Goal: Check status: Check status

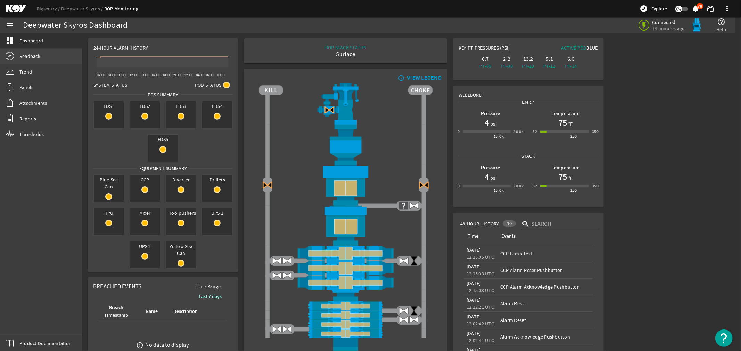
click at [32, 57] on span "Readback" at bounding box center [29, 56] width 21 height 7
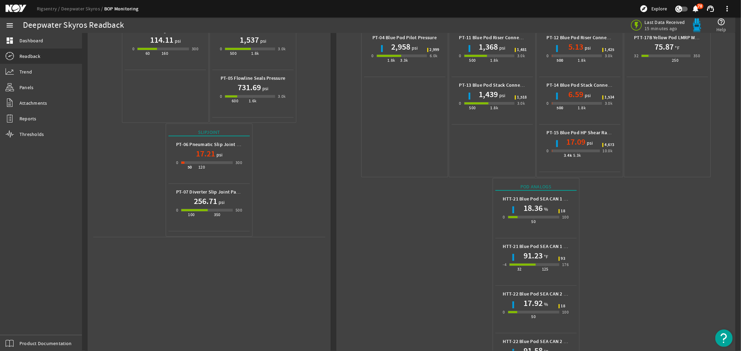
scroll to position [227, 0]
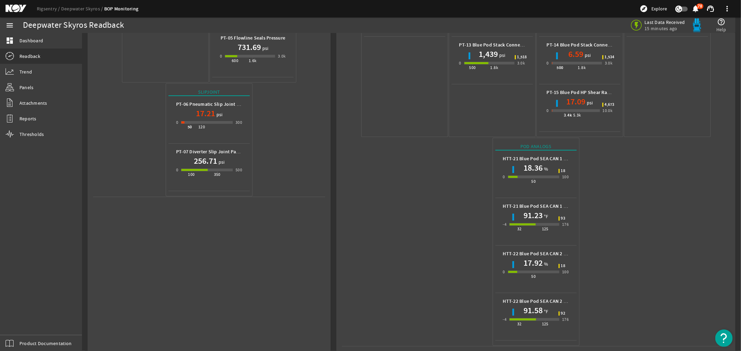
click at [16, 7] on mat-icon at bounding box center [21, 9] width 31 height 8
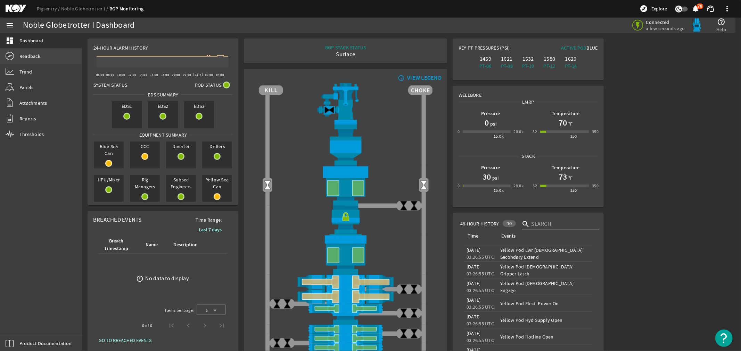
click at [38, 58] on span "Readback" at bounding box center [29, 56] width 21 height 7
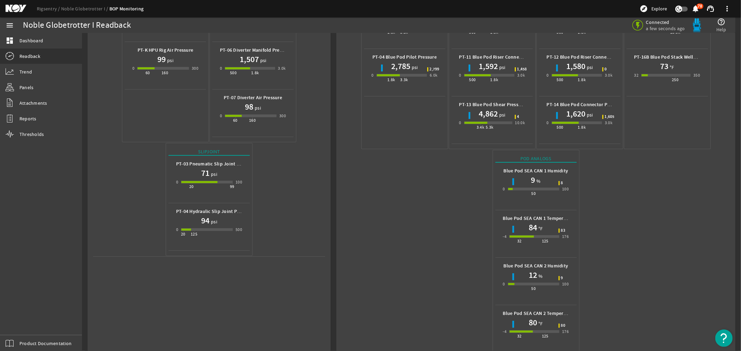
scroll to position [179, 0]
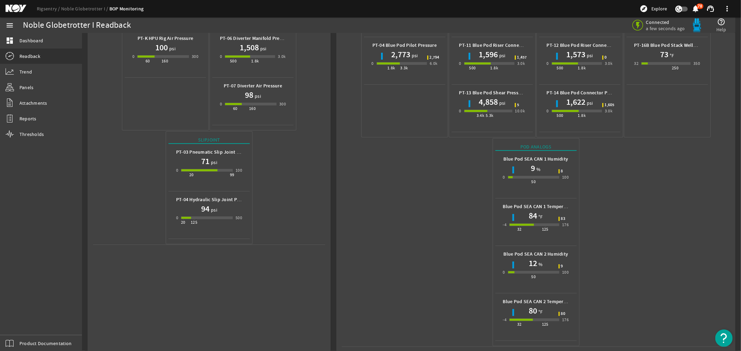
click at [18, 9] on mat-icon at bounding box center [21, 9] width 31 height 8
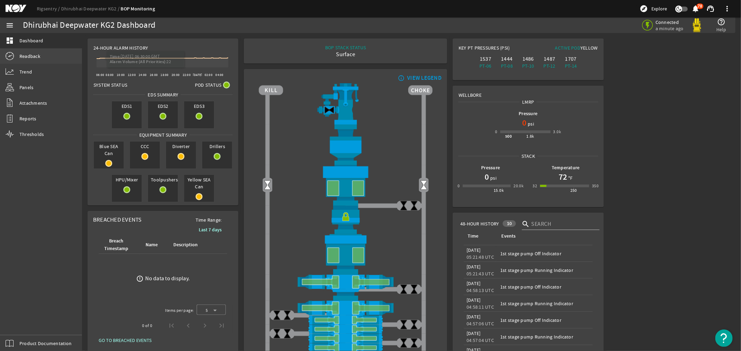
click at [26, 53] on span "Readback" at bounding box center [29, 56] width 21 height 7
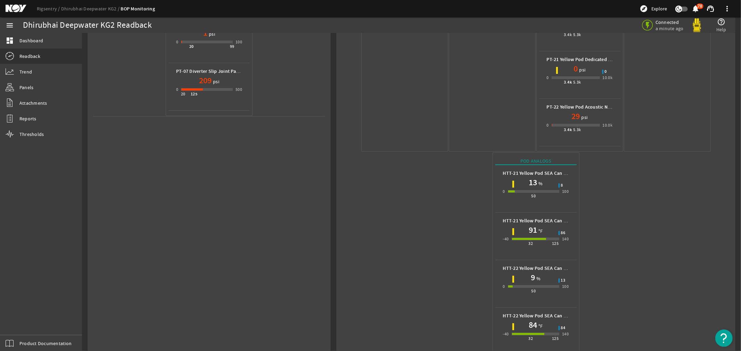
scroll to position [308, 0]
click at [18, 6] on mat-icon at bounding box center [21, 9] width 31 height 8
